Goal: Navigation & Orientation: Find specific page/section

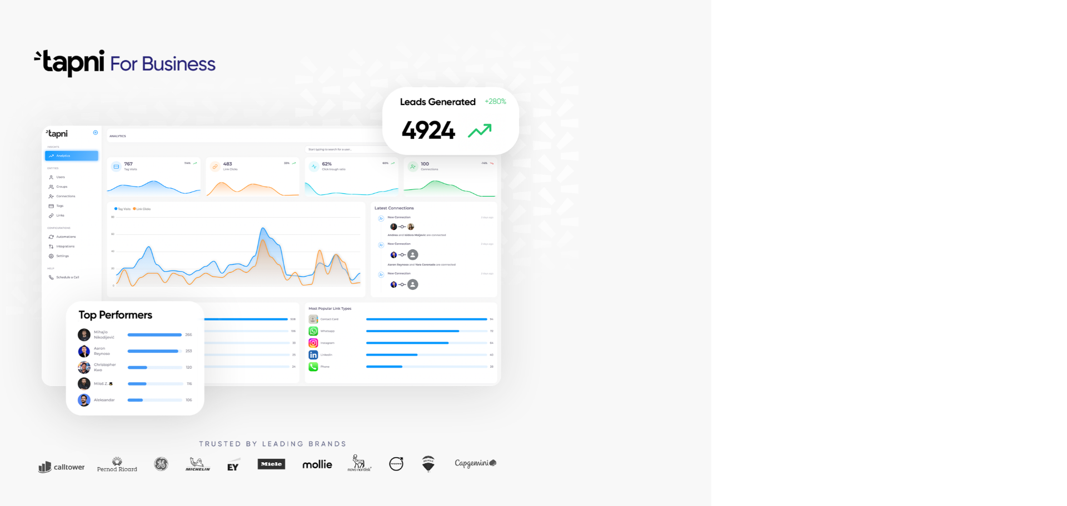
click at [708, 71] on div at bounding box center [355, 253] width 711 height 506
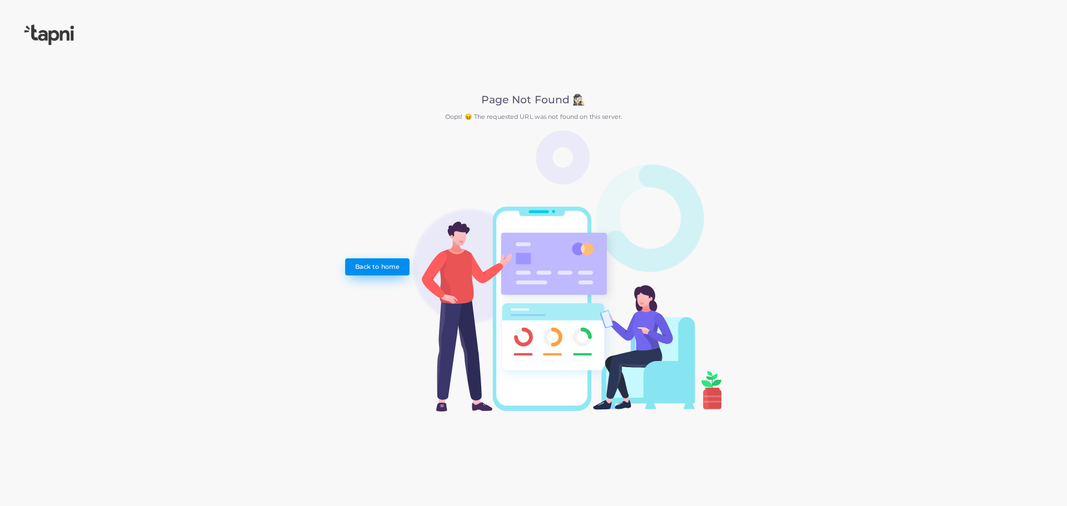
click at [363, 267] on link "Back to home" at bounding box center [377, 266] width 64 height 17
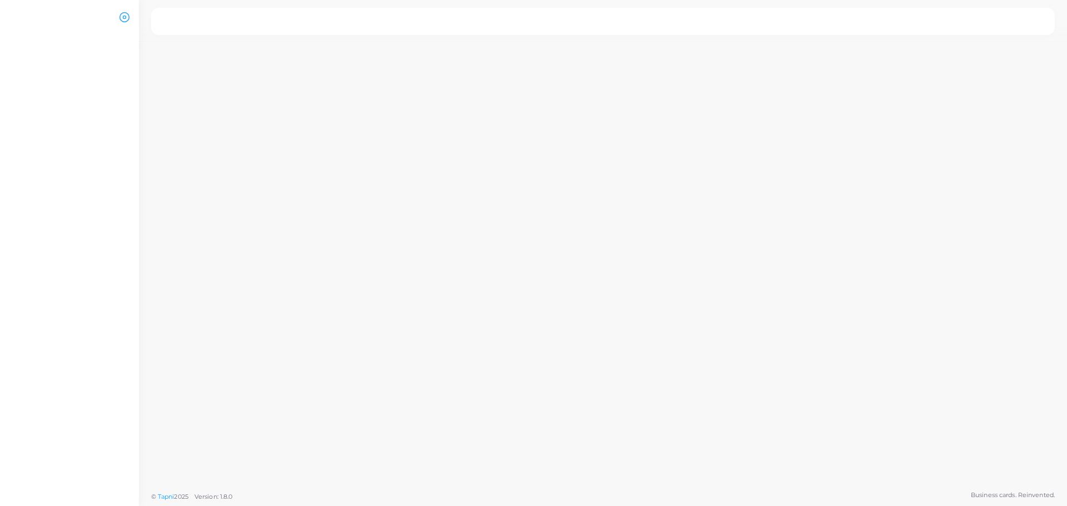
click at [122, 17] on icon at bounding box center [124, 17] width 11 height 11
click at [121, 17] on icon at bounding box center [124, 17] width 11 height 11
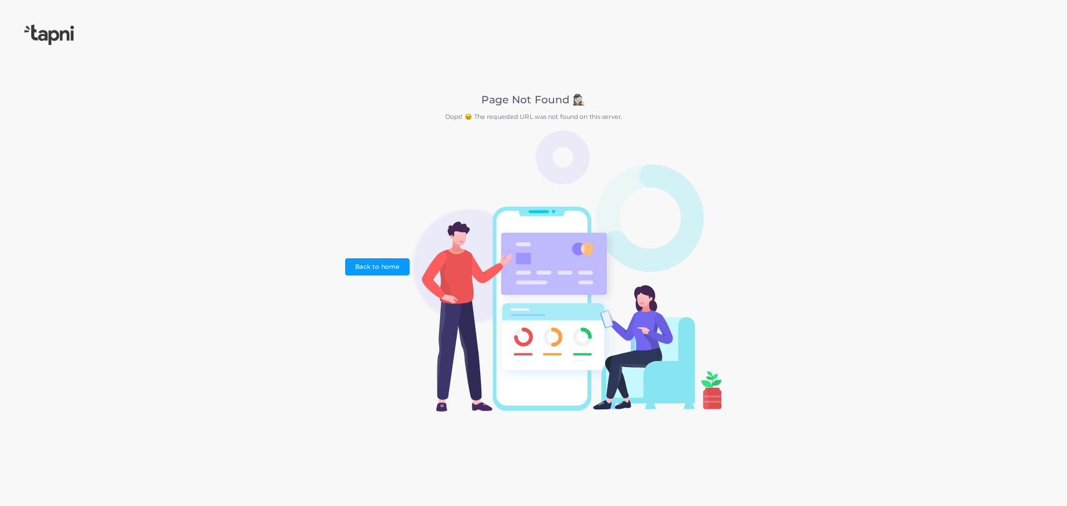
click at [66, 33] on img at bounding box center [48, 34] width 49 height 21
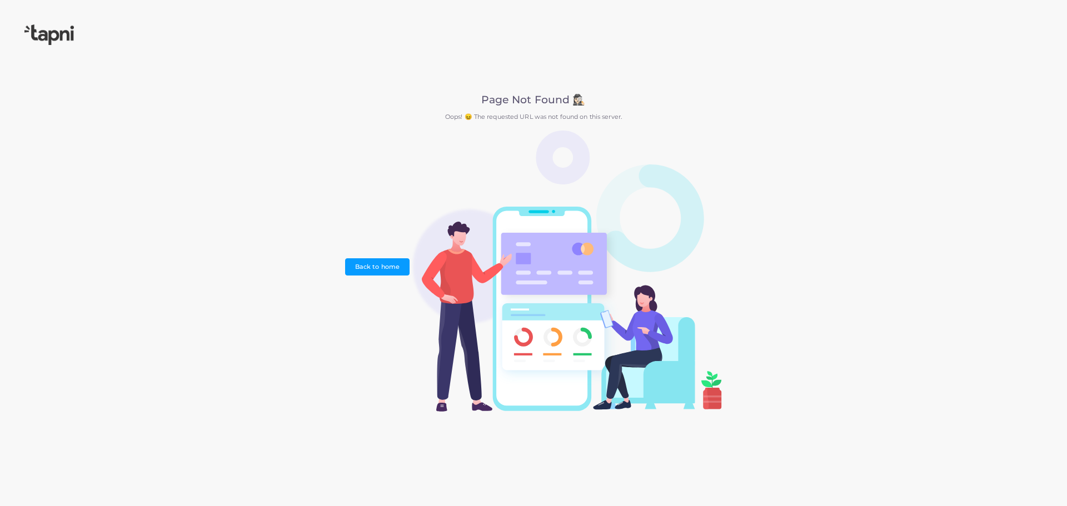
click at [66, 33] on img at bounding box center [48, 34] width 49 height 21
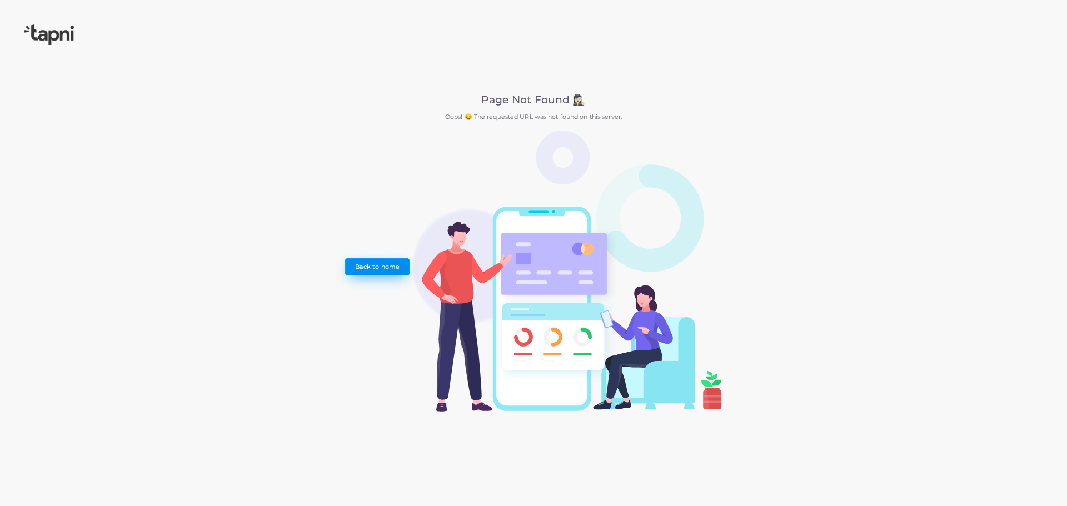
click at [356, 270] on link "Back to home" at bounding box center [377, 266] width 64 height 17
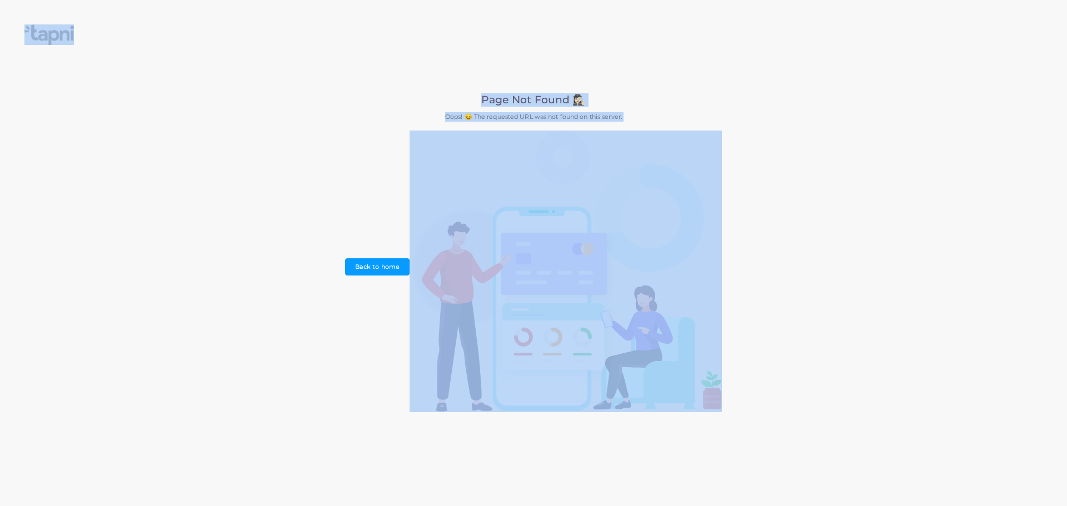
click at [356, 270] on link "Back to home" at bounding box center [377, 266] width 64 height 17
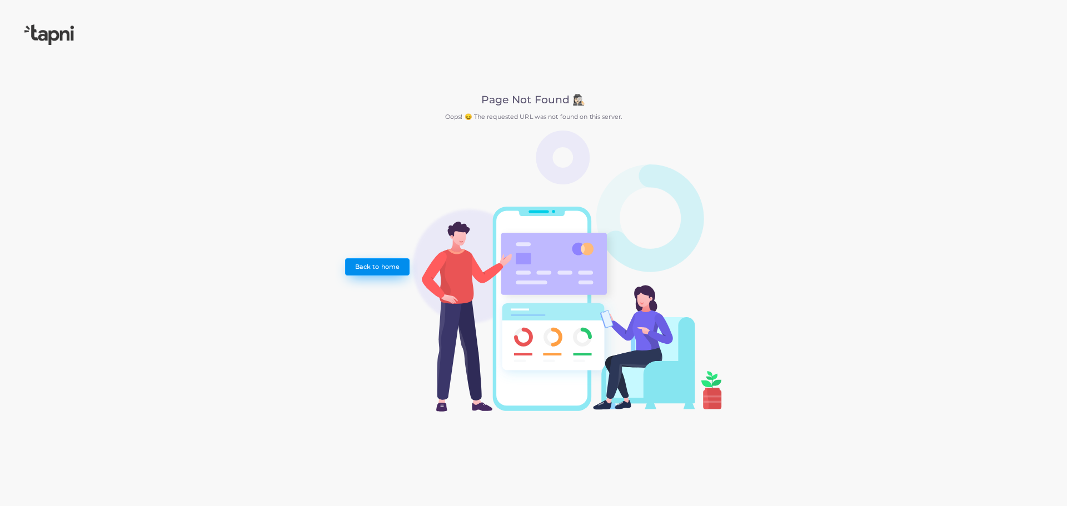
click at [360, 267] on link "Back to home" at bounding box center [377, 266] width 64 height 17
click at [67, 27] on img at bounding box center [48, 34] width 49 height 21
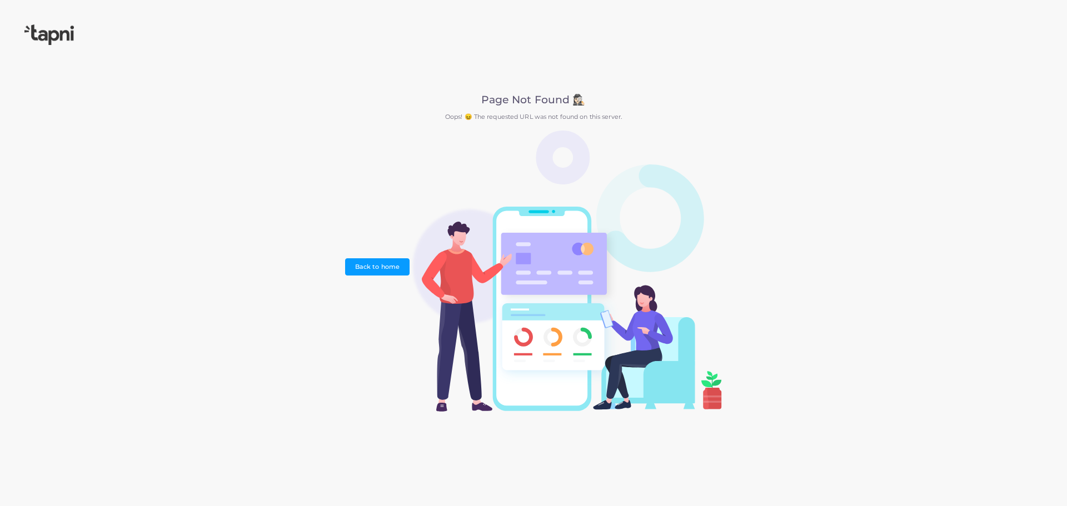
click at [67, 27] on img at bounding box center [48, 34] width 49 height 21
click at [369, 265] on link "Back to home" at bounding box center [377, 266] width 64 height 17
